Goal: Information Seeking & Learning: Learn about a topic

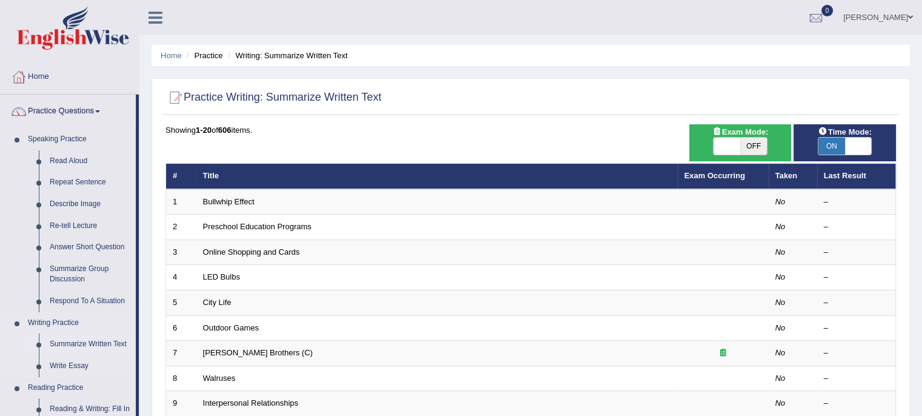
click at [79, 327] on link "Writing Practice" at bounding box center [78, 323] width 113 height 22
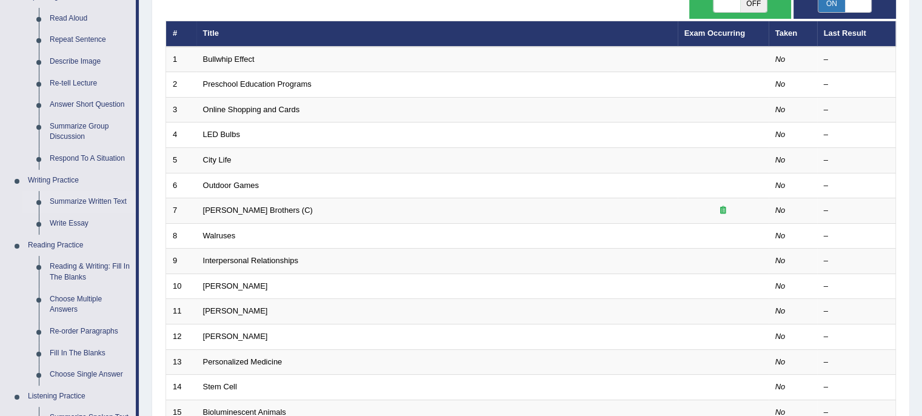
scroll to position [182, 0]
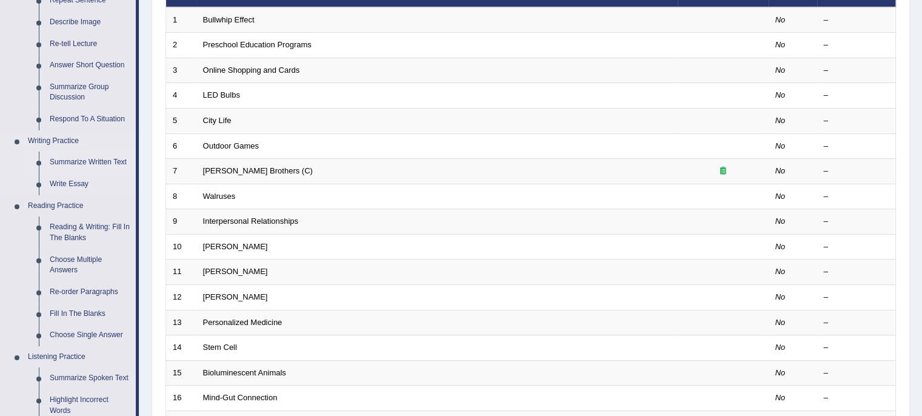
click at [88, 162] on link "Summarize Written Text" at bounding box center [90, 163] width 92 height 22
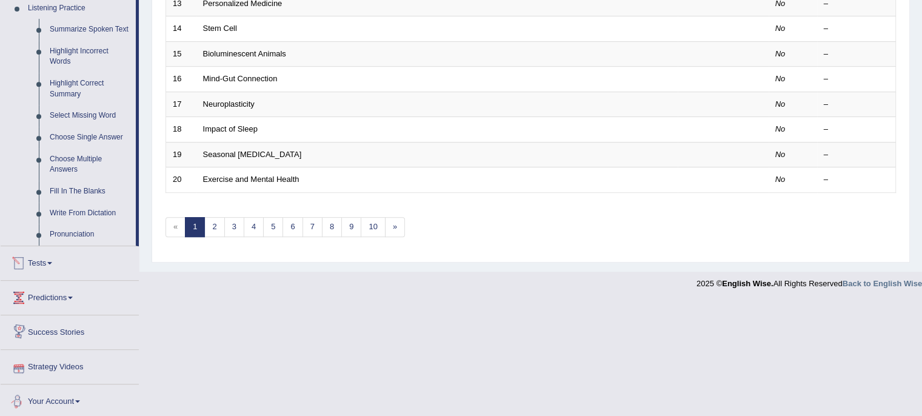
scroll to position [490, 0]
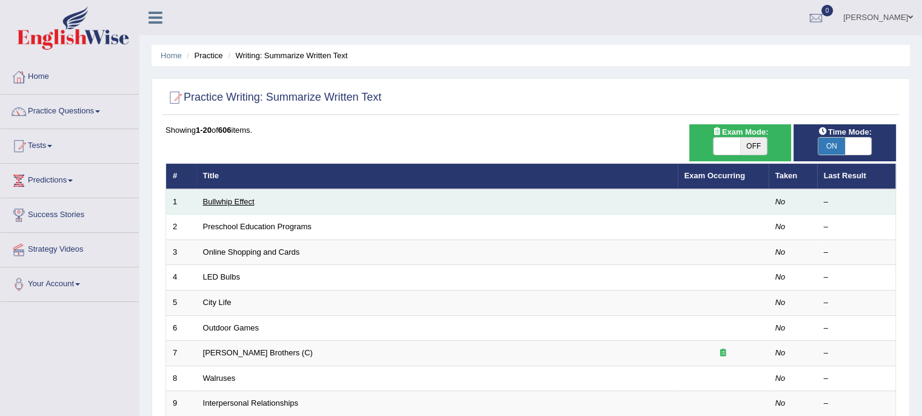
click at [238, 203] on link "Bullwhip Effect" at bounding box center [229, 201] width 52 height 9
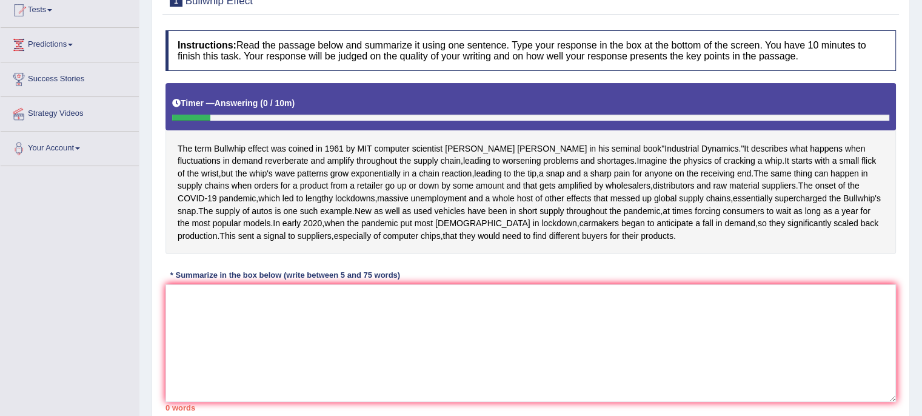
scroll to position [136, 0]
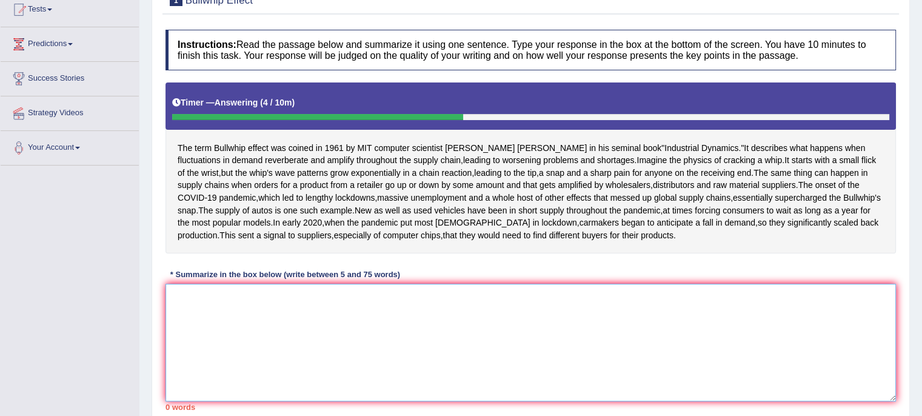
click at [669, 376] on textarea at bounding box center [530, 343] width 730 height 118
type textarea "T"
type textarea "t"
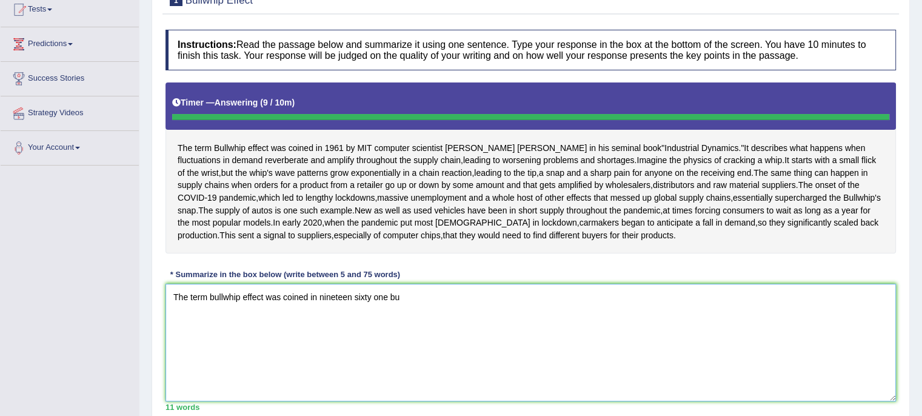
type textarea "The term bullwhip effect was coined in nineteen sixty one bu"
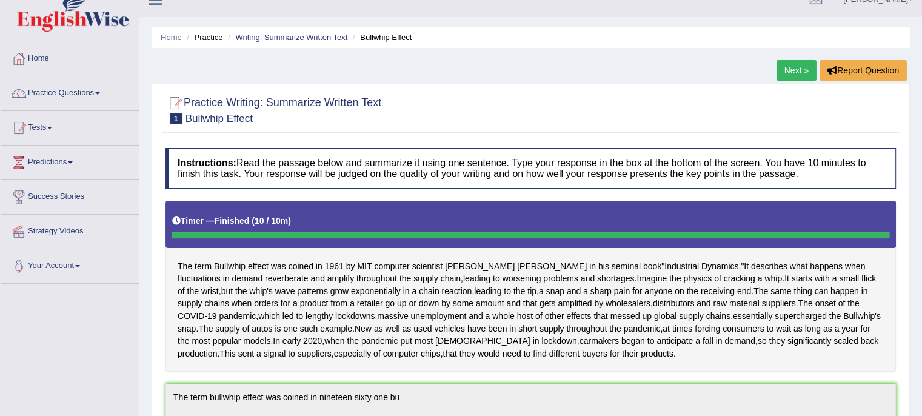
scroll to position [0, 0]
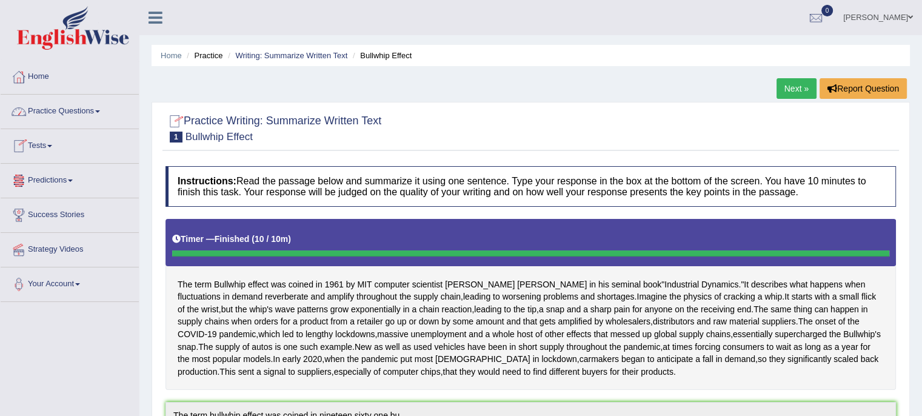
click at [98, 114] on link "Practice Questions" at bounding box center [70, 110] width 138 height 30
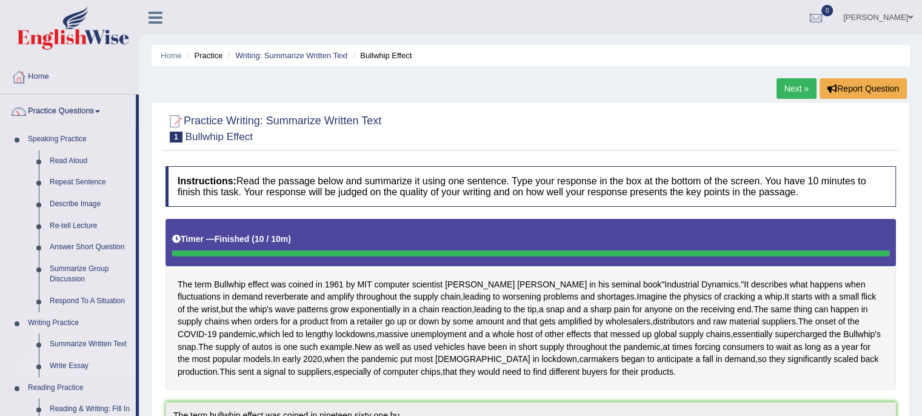
click at [80, 366] on link "Write Essay" at bounding box center [90, 366] width 92 height 22
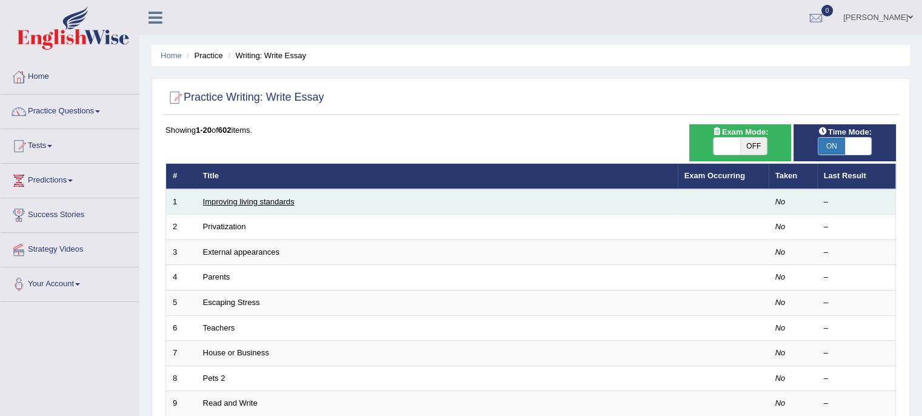
click at [254, 202] on link "Improving living standards" at bounding box center [249, 201] width 92 height 9
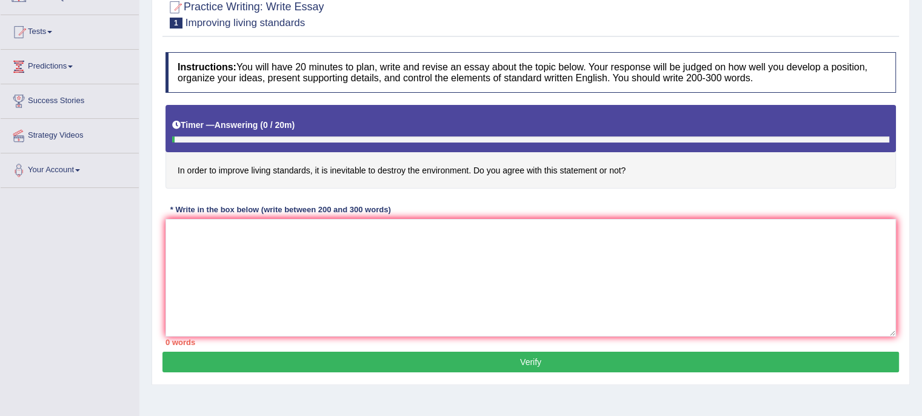
scroll to position [121, 0]
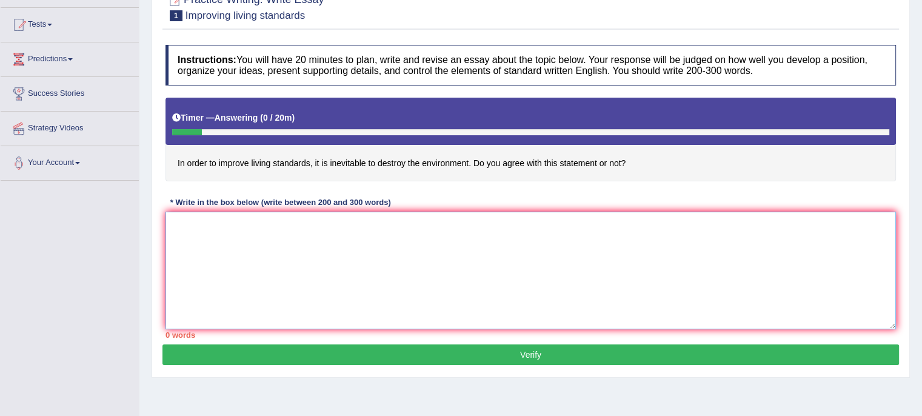
click at [221, 241] on textarea at bounding box center [530, 271] width 730 height 118
type textarea "n"
